Goal: Task Accomplishment & Management: Use online tool/utility

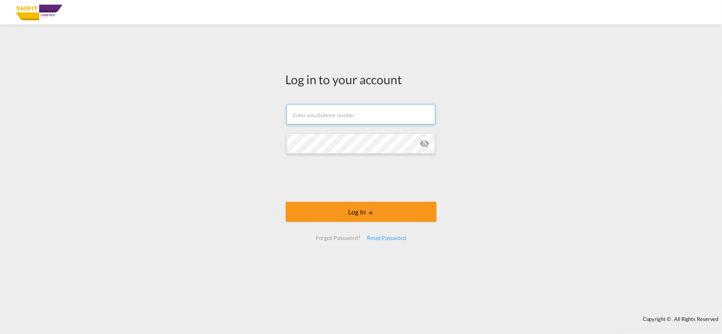
type input "[EMAIL_ADDRESS][DOMAIN_NAME]"
click at [387, 198] on form "[EMAIL_ADDRESS][DOMAIN_NAME] Log In Forgot Password? Reset Password" at bounding box center [361, 172] width 151 height 152
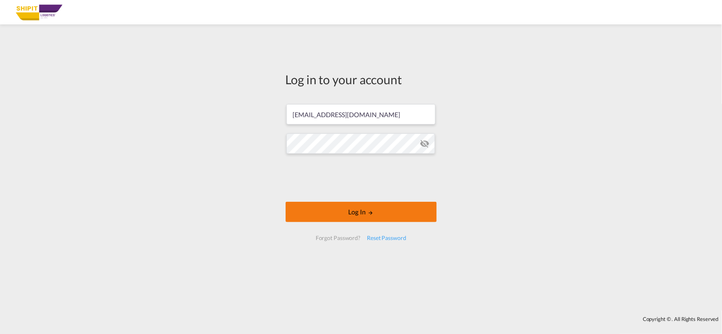
click at [363, 215] on button "Log In" at bounding box center [361, 212] width 151 height 20
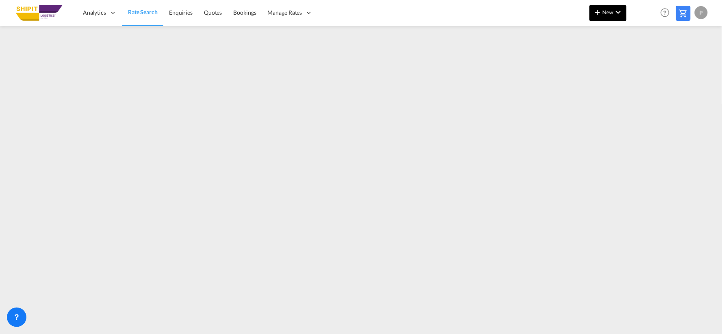
click at [612, 15] on span "New" at bounding box center [608, 12] width 30 height 7
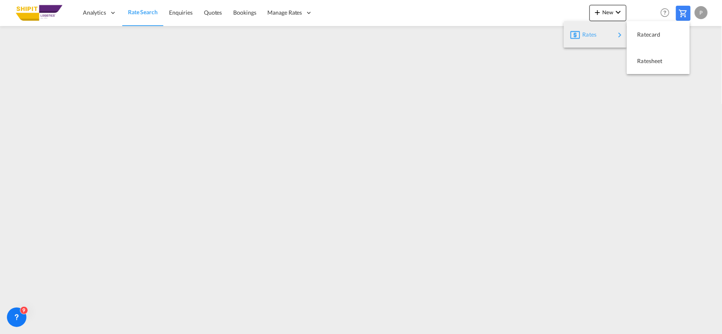
click at [597, 35] on div "Rates" at bounding box center [599, 34] width 33 height 20
click at [645, 57] on span "Ratesheet" at bounding box center [642, 61] width 9 height 16
